Goal: Information Seeking & Learning: Learn about a topic

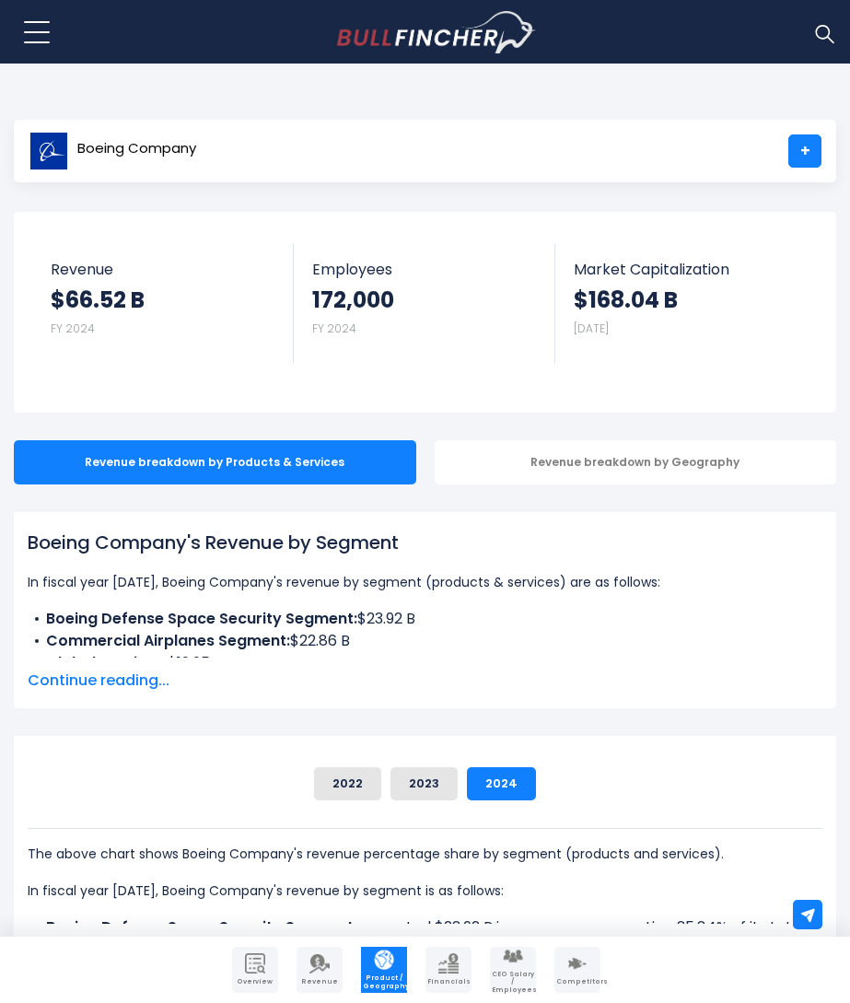
scroll to position [238, 0]
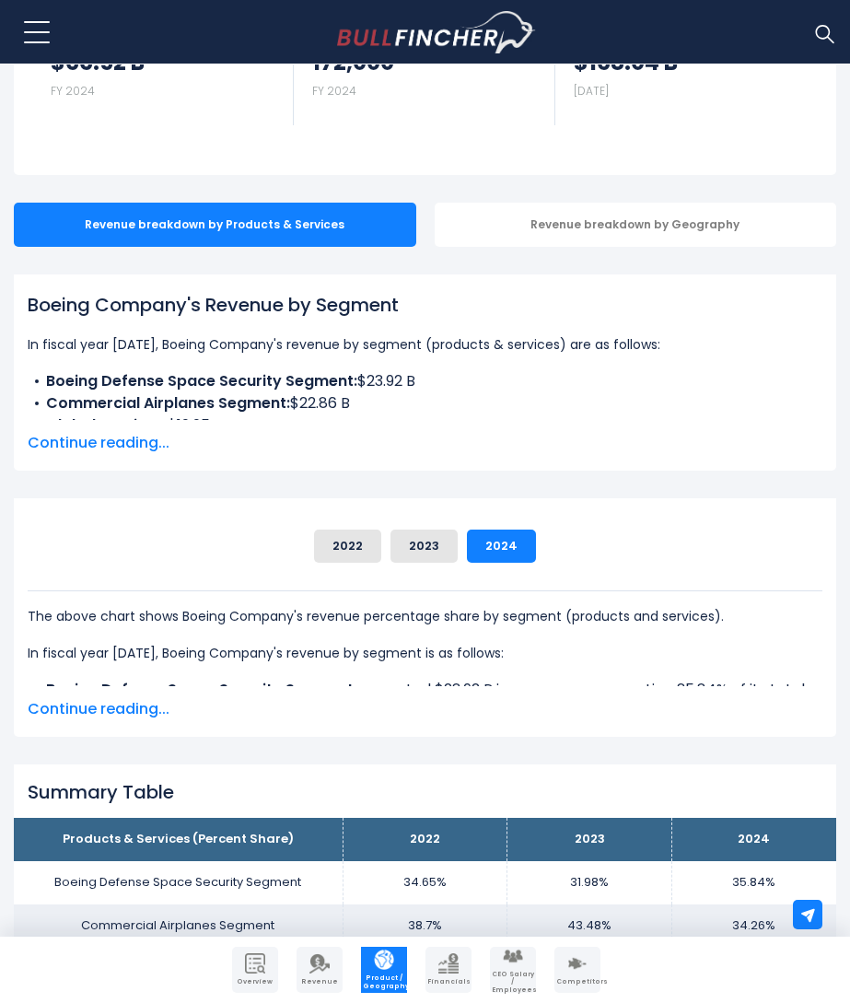
click at [159, 436] on span "Continue reading..." at bounding box center [425, 443] width 795 height 22
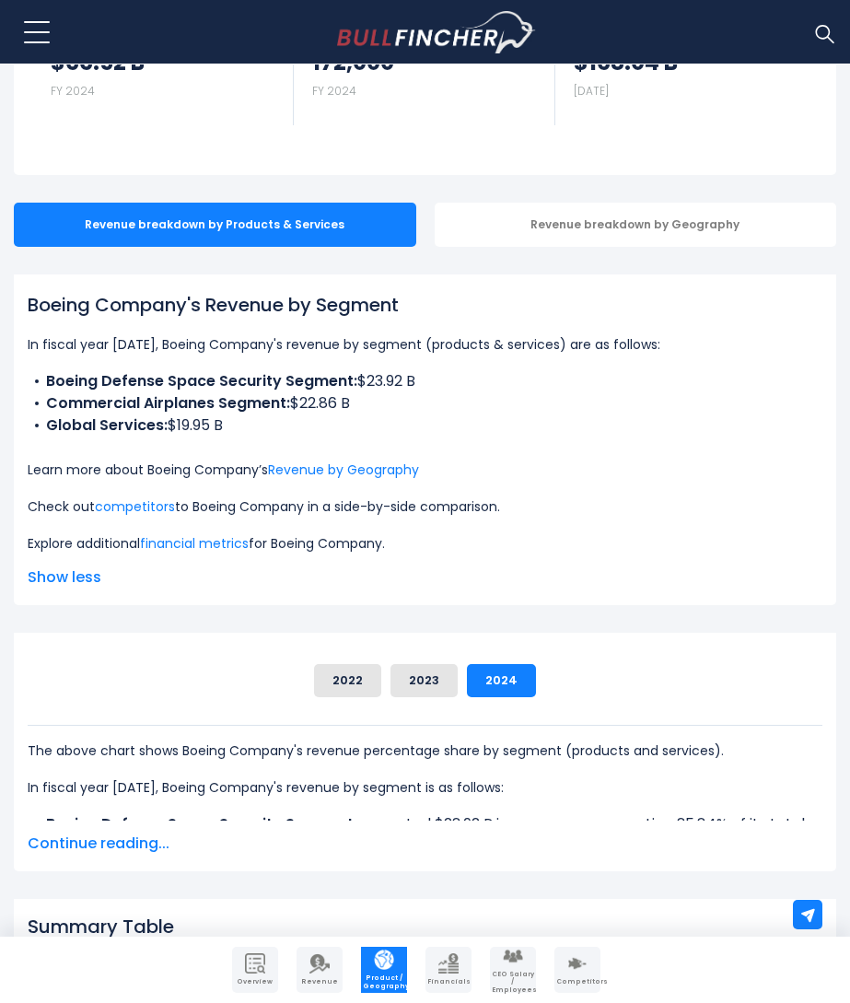
scroll to position [234, 0]
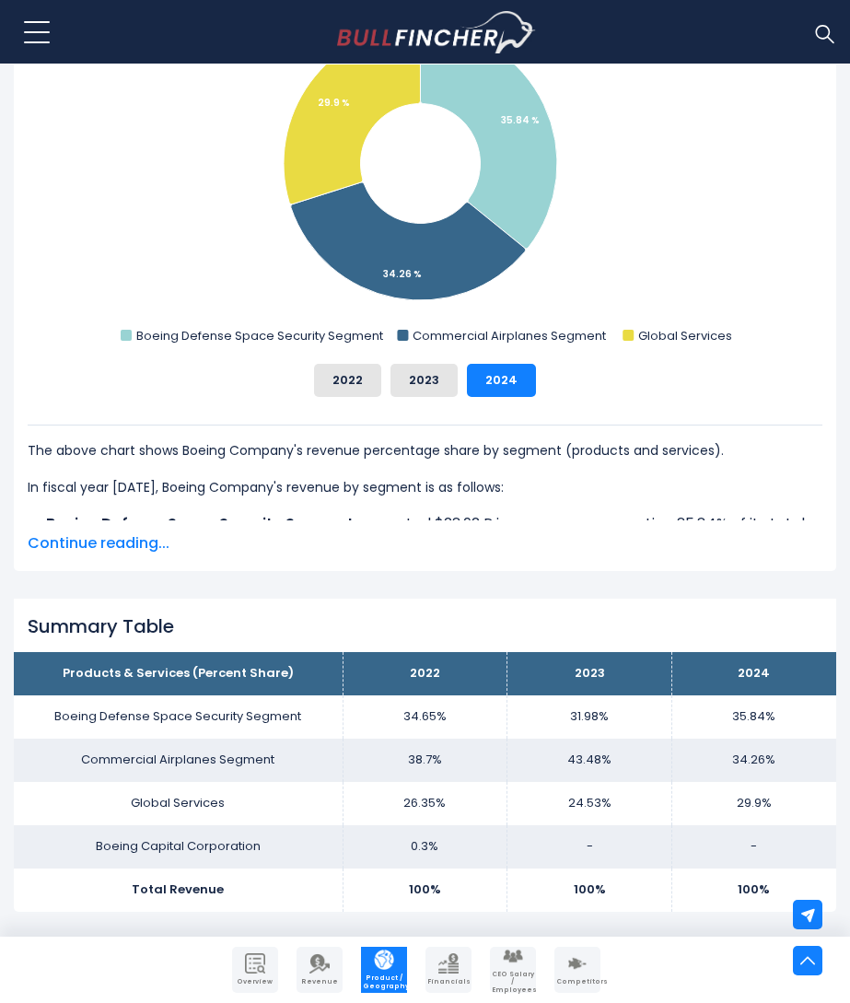
scroll to position [831, 0]
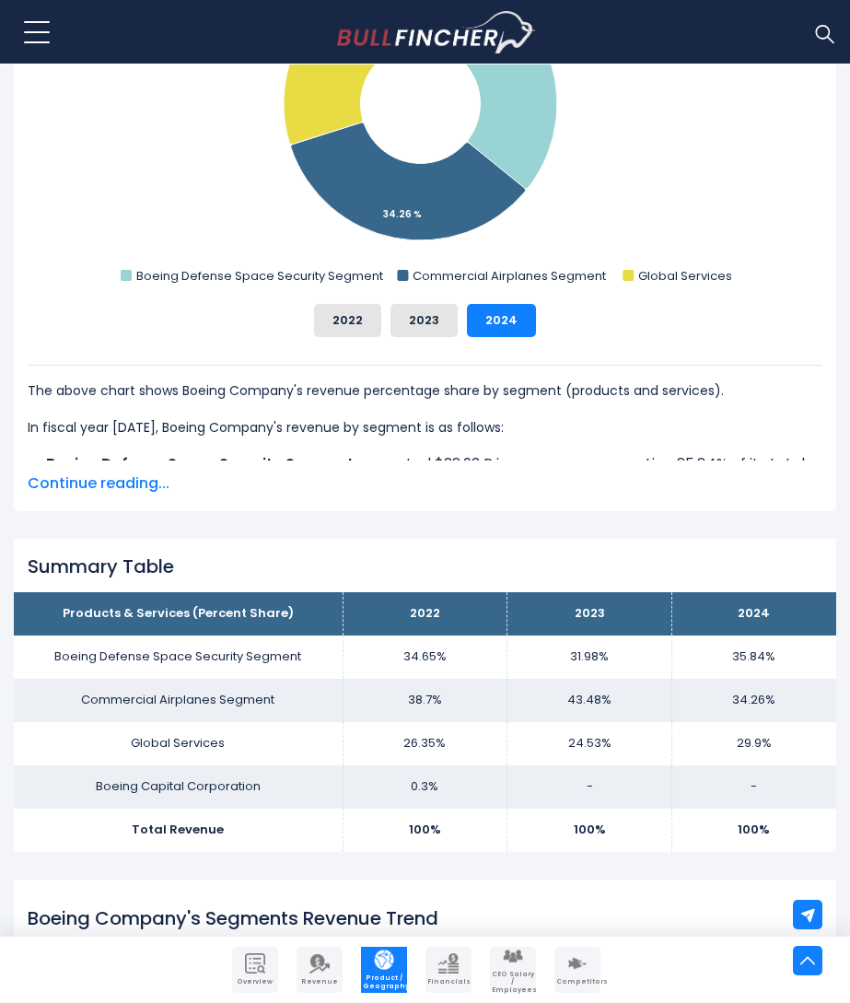
click at [134, 476] on span "Continue reading..." at bounding box center [425, 483] width 795 height 22
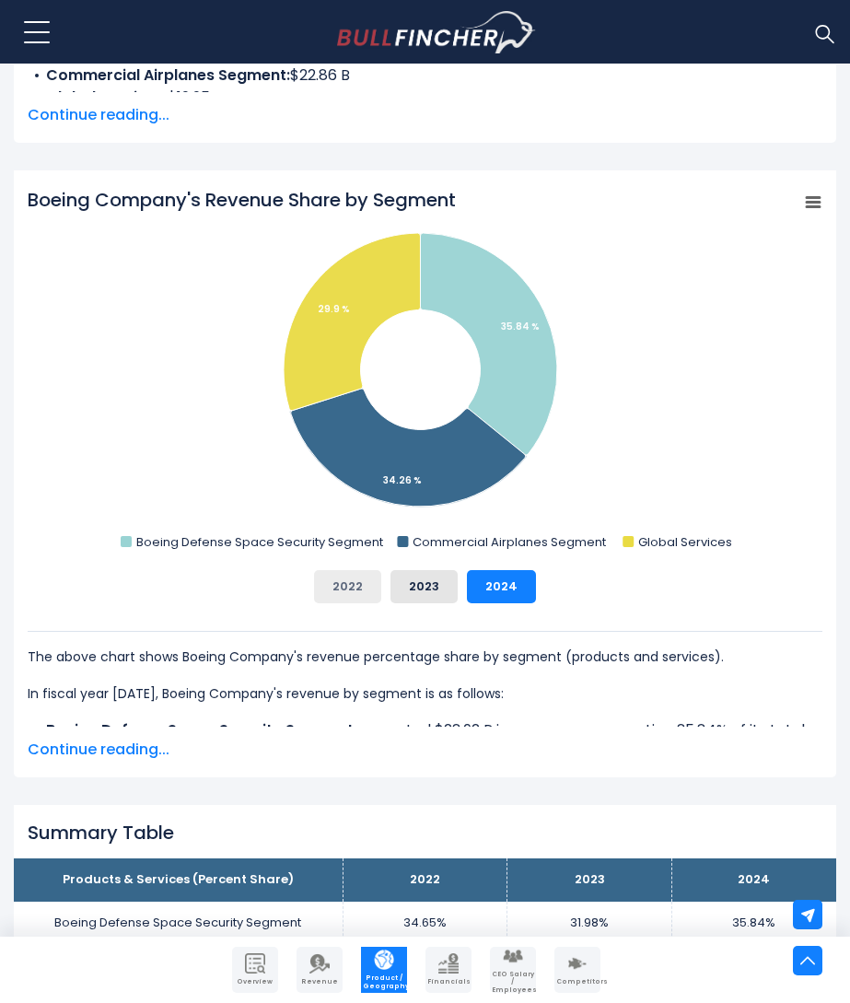
click at [352, 593] on button "2022" at bounding box center [347, 586] width 67 height 33
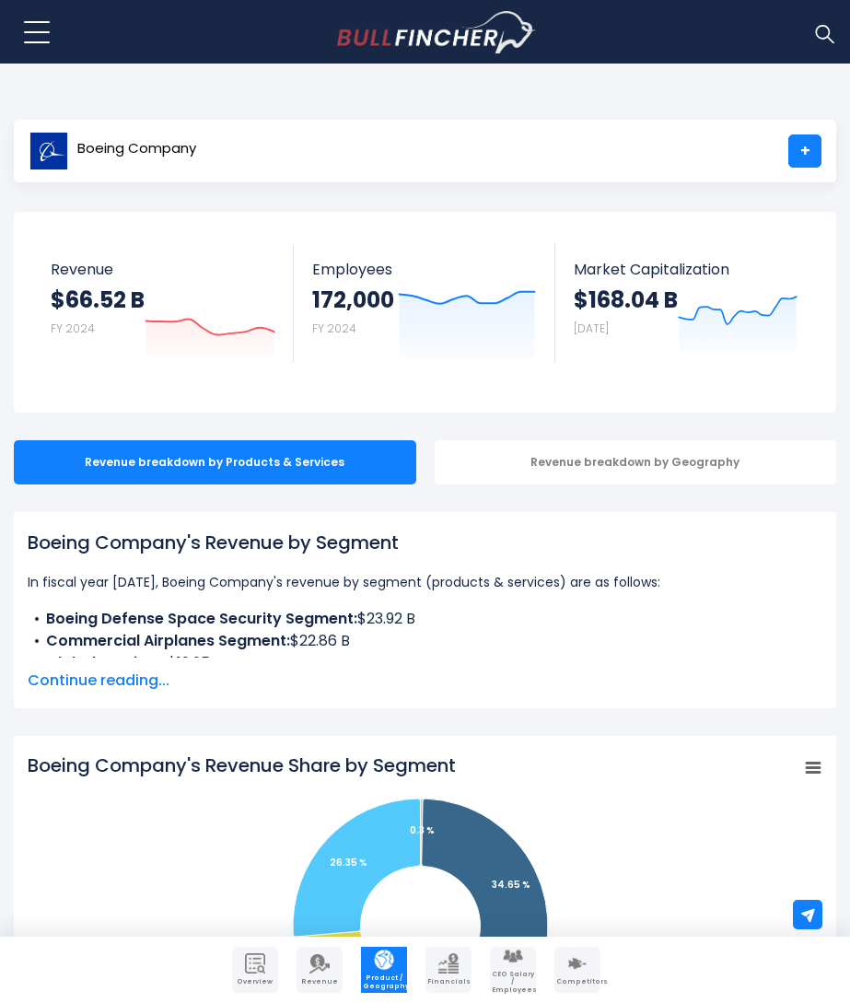
scroll to position [43, 0]
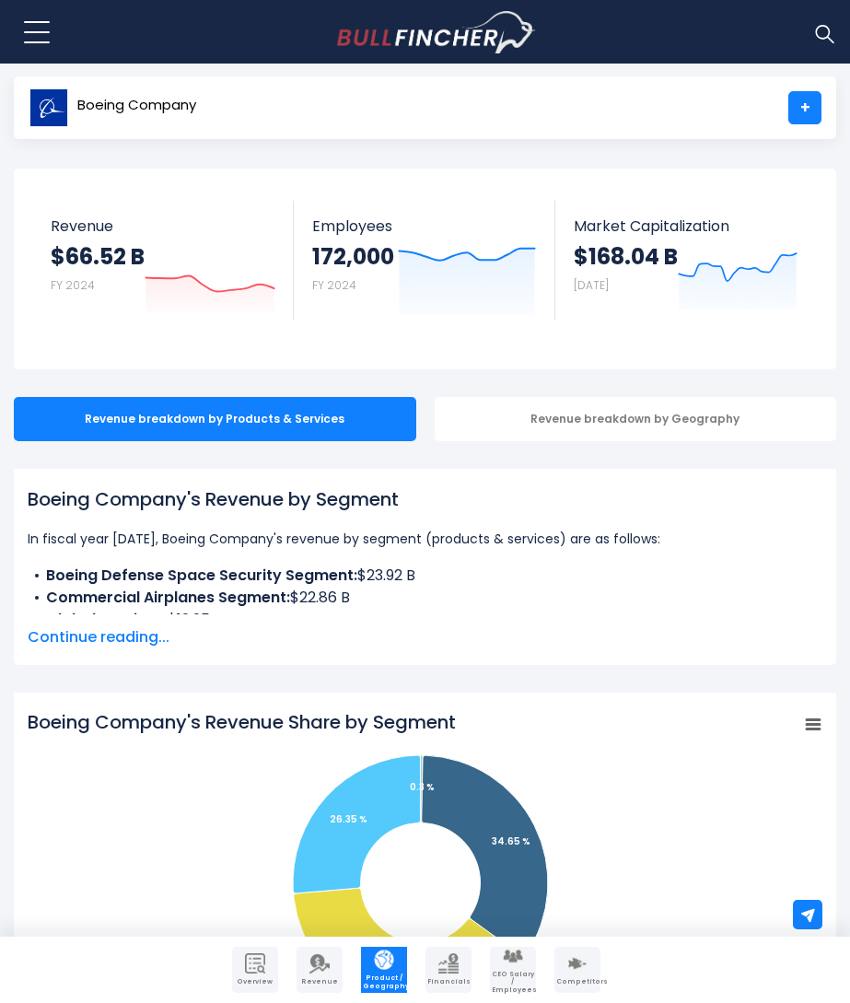
click at [159, 632] on span "Continue reading..." at bounding box center [425, 637] width 795 height 22
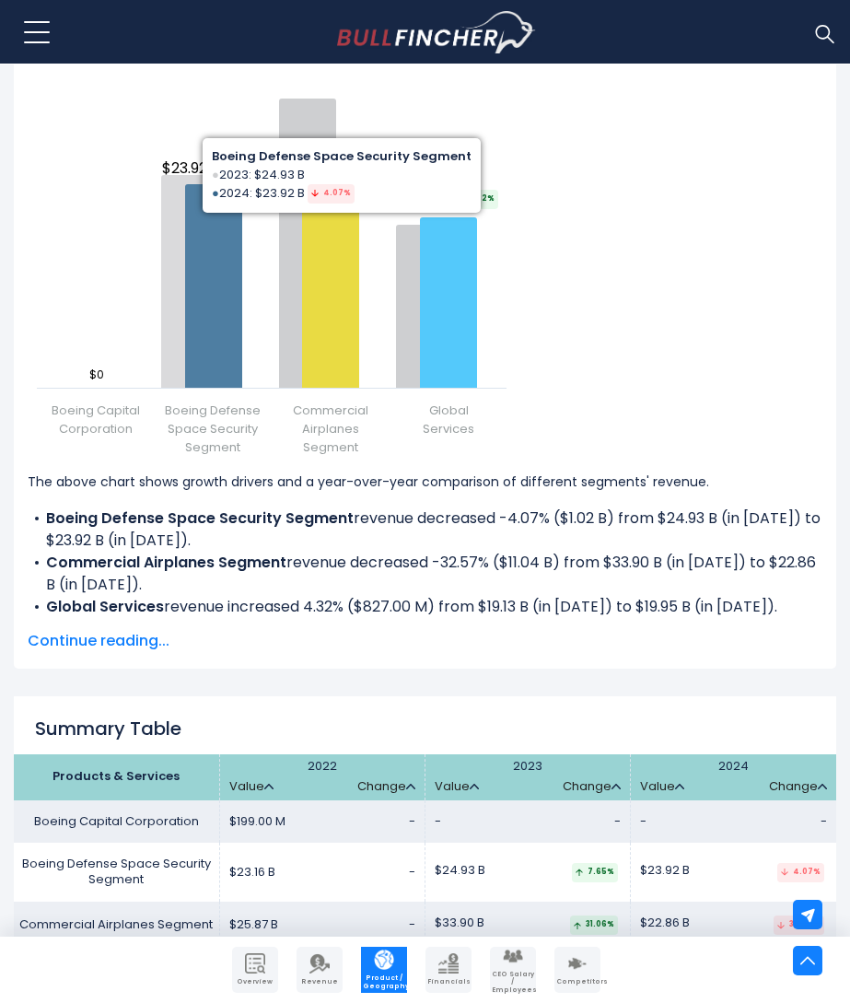
scroll to position [2598, 0]
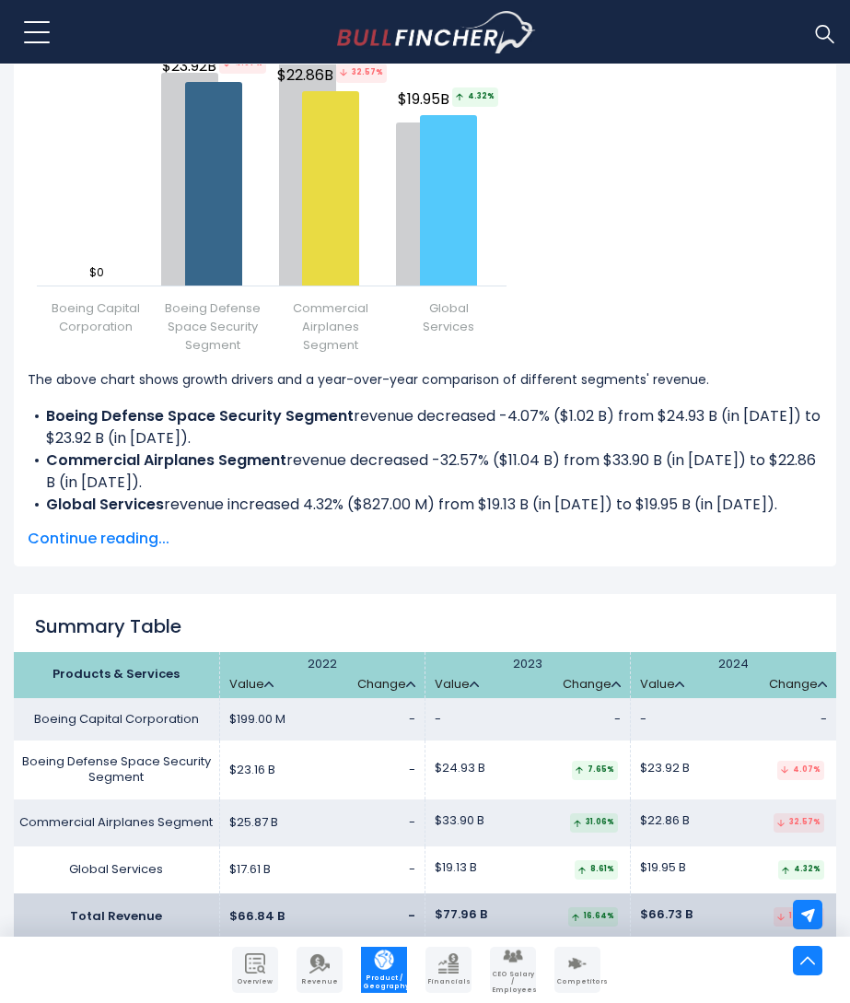
click at [155, 540] on span "Continue reading..." at bounding box center [425, 539] width 795 height 22
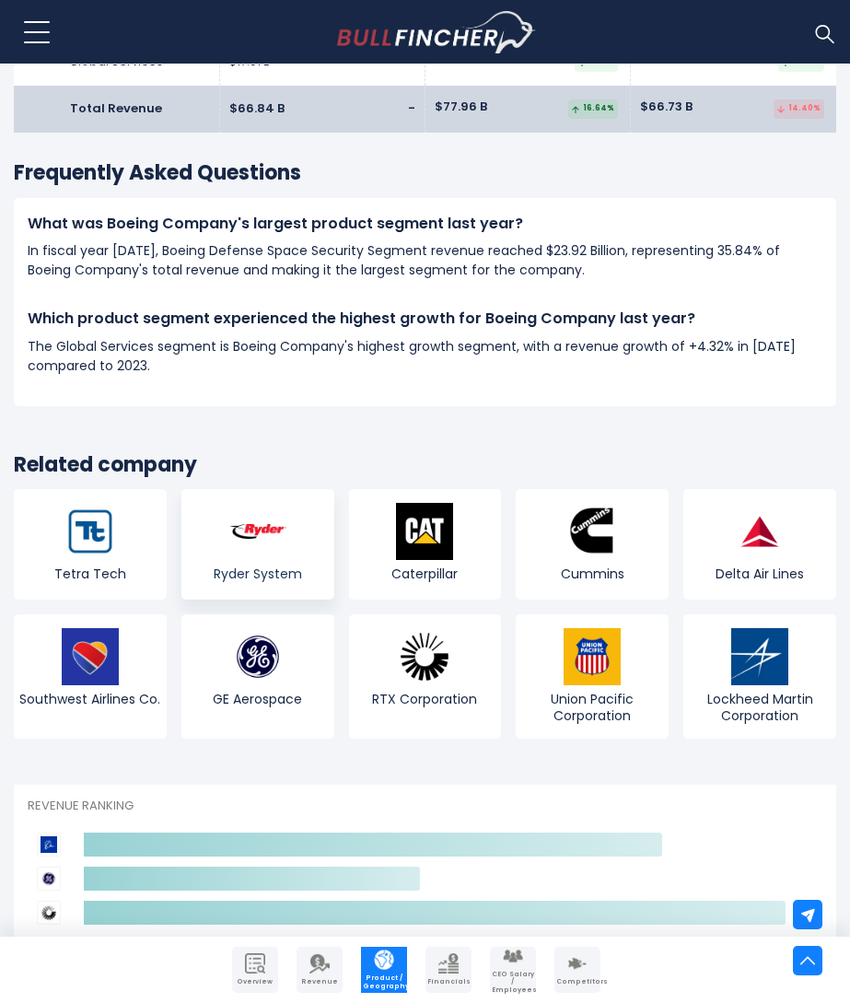
scroll to position [4075, 0]
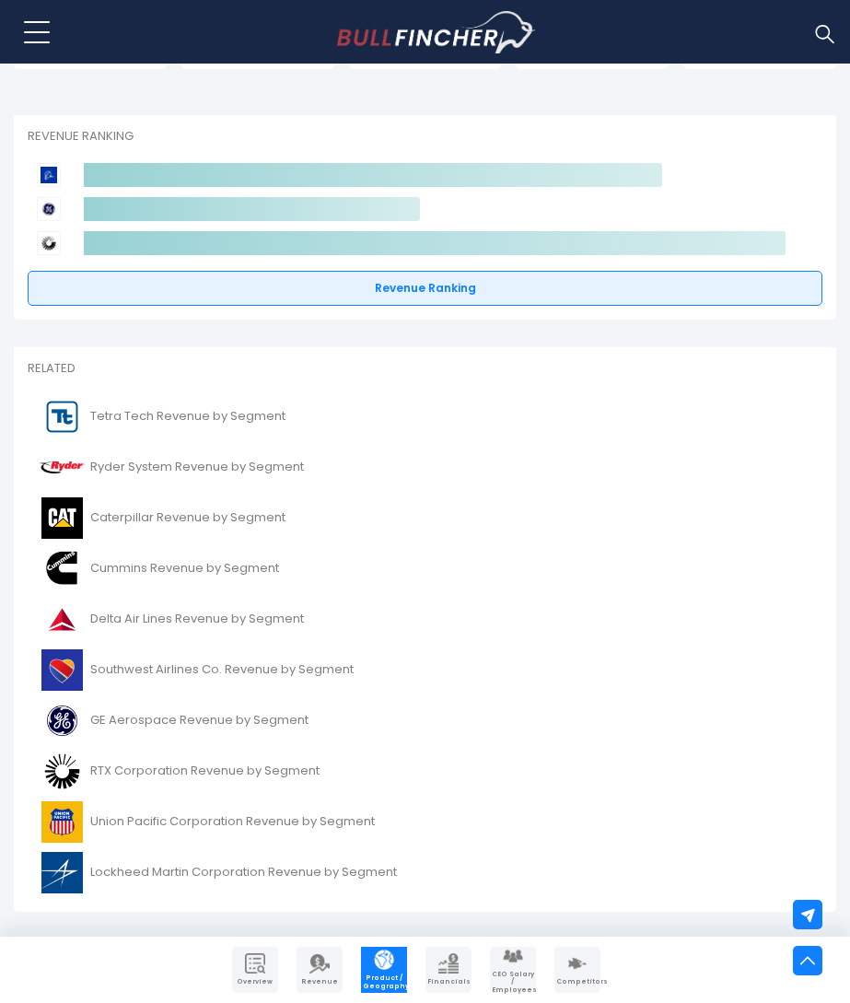
click at [226, 365] on div "Related Tetra Tech Revenue by Segment Ryder System Revenue by Segment Caterpill…" at bounding box center [425, 629] width 822 height 564
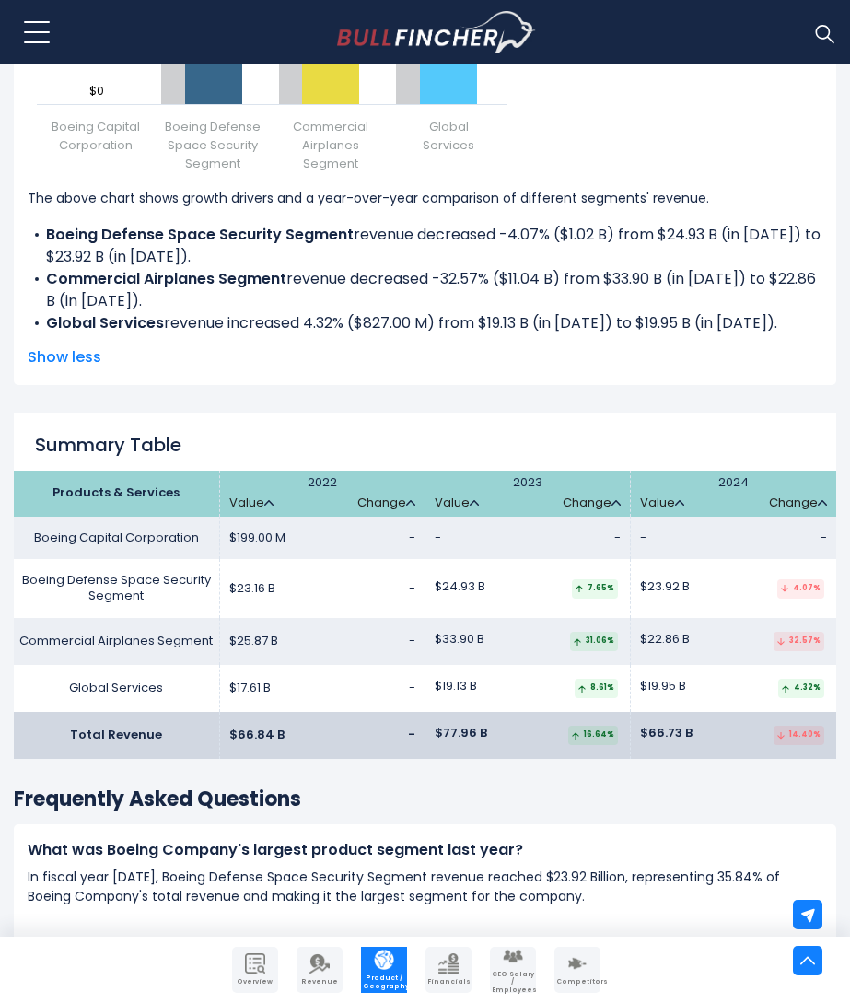
scroll to position [2064, 0]
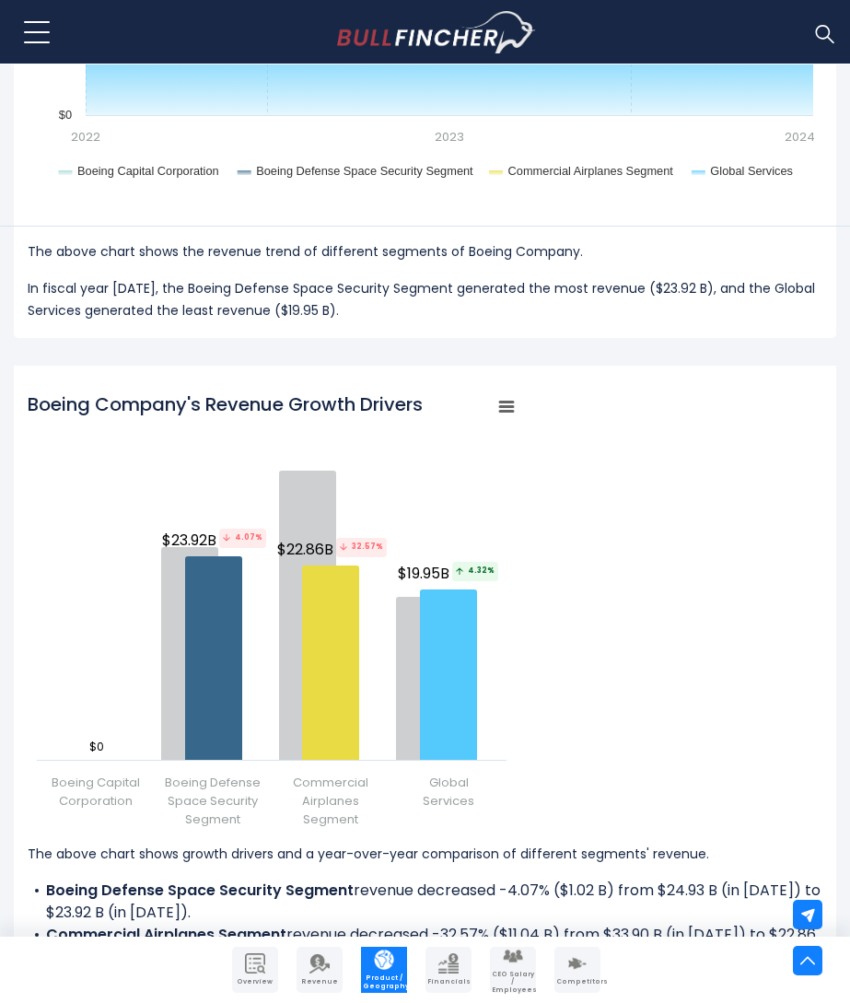
scroll to position [2298, 0]
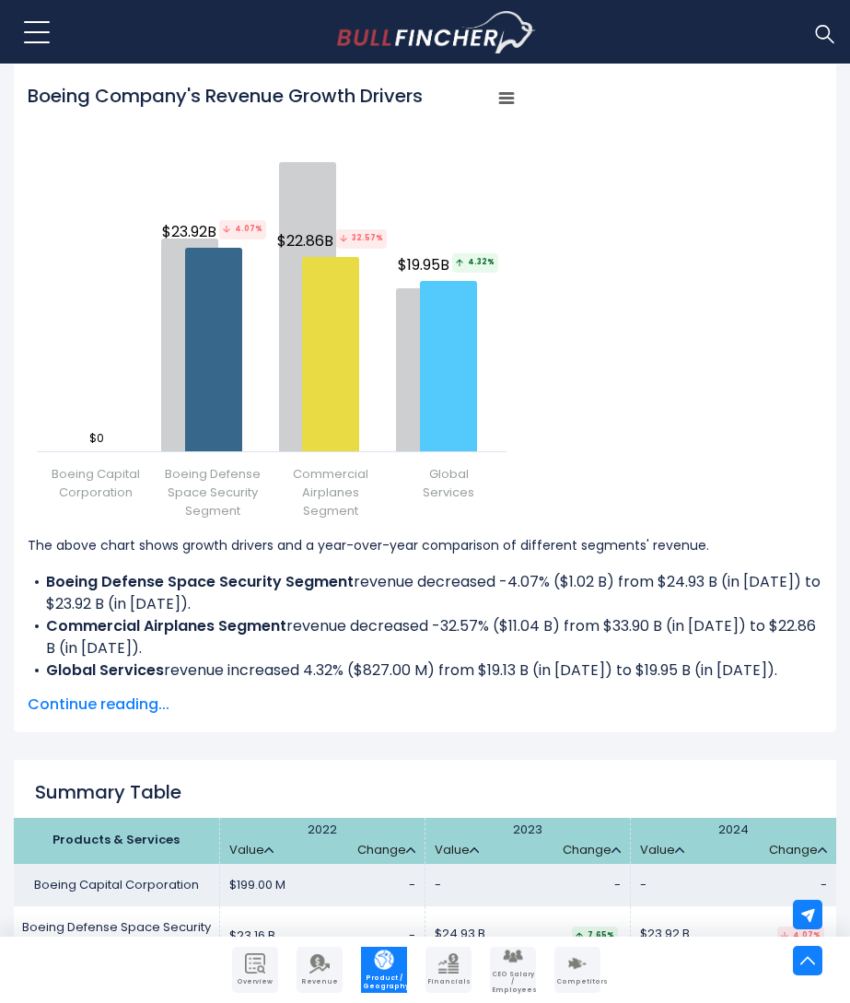
click at [157, 695] on span "Continue reading..." at bounding box center [425, 704] width 795 height 22
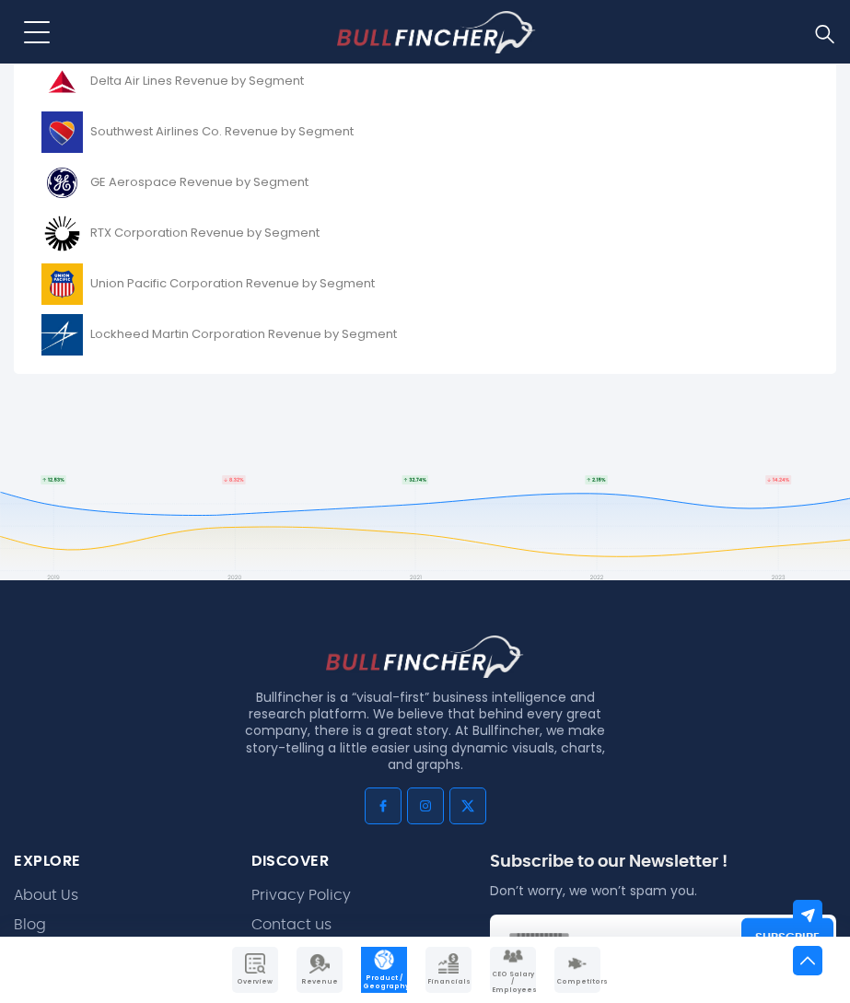
scroll to position [4133, 0]
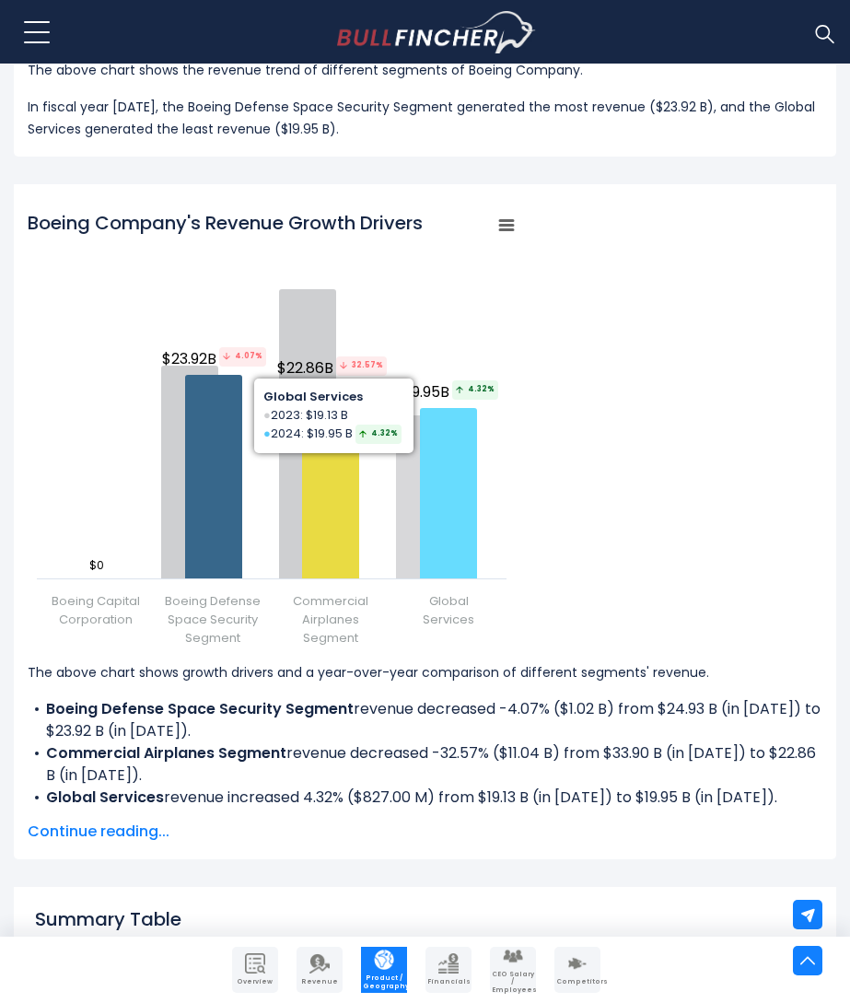
scroll to position [2928, 0]
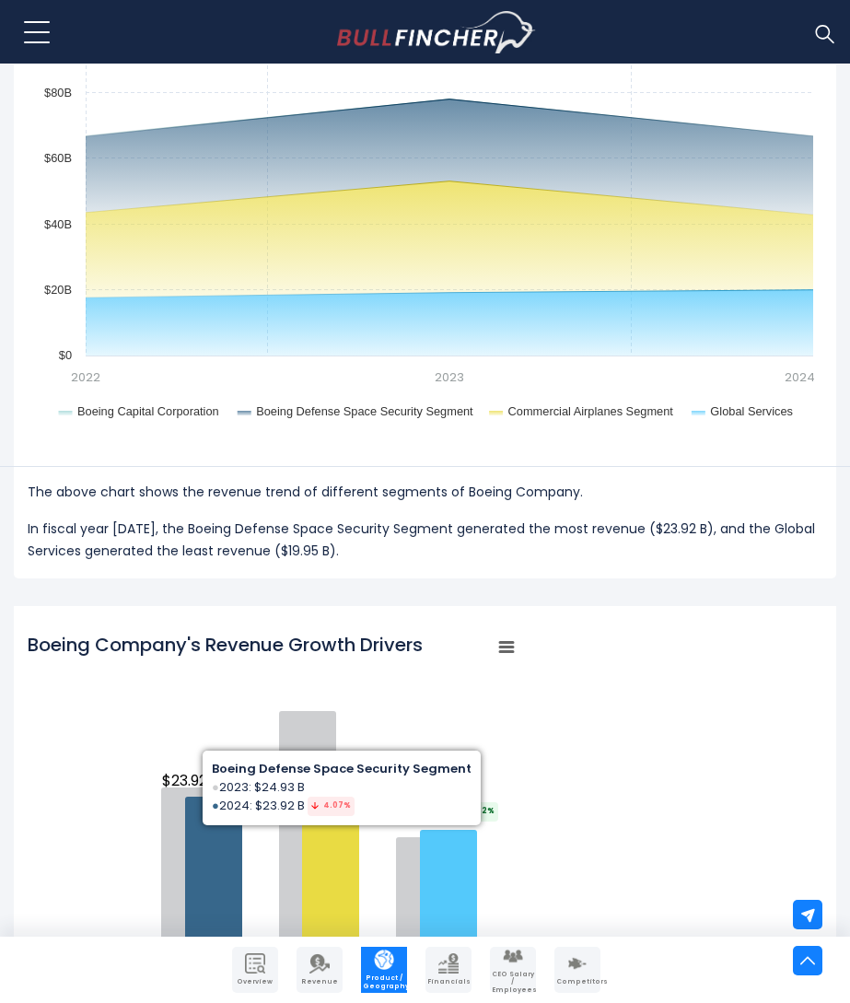
scroll to position [2107, 0]
